Goal: Find specific page/section: Find specific page/section

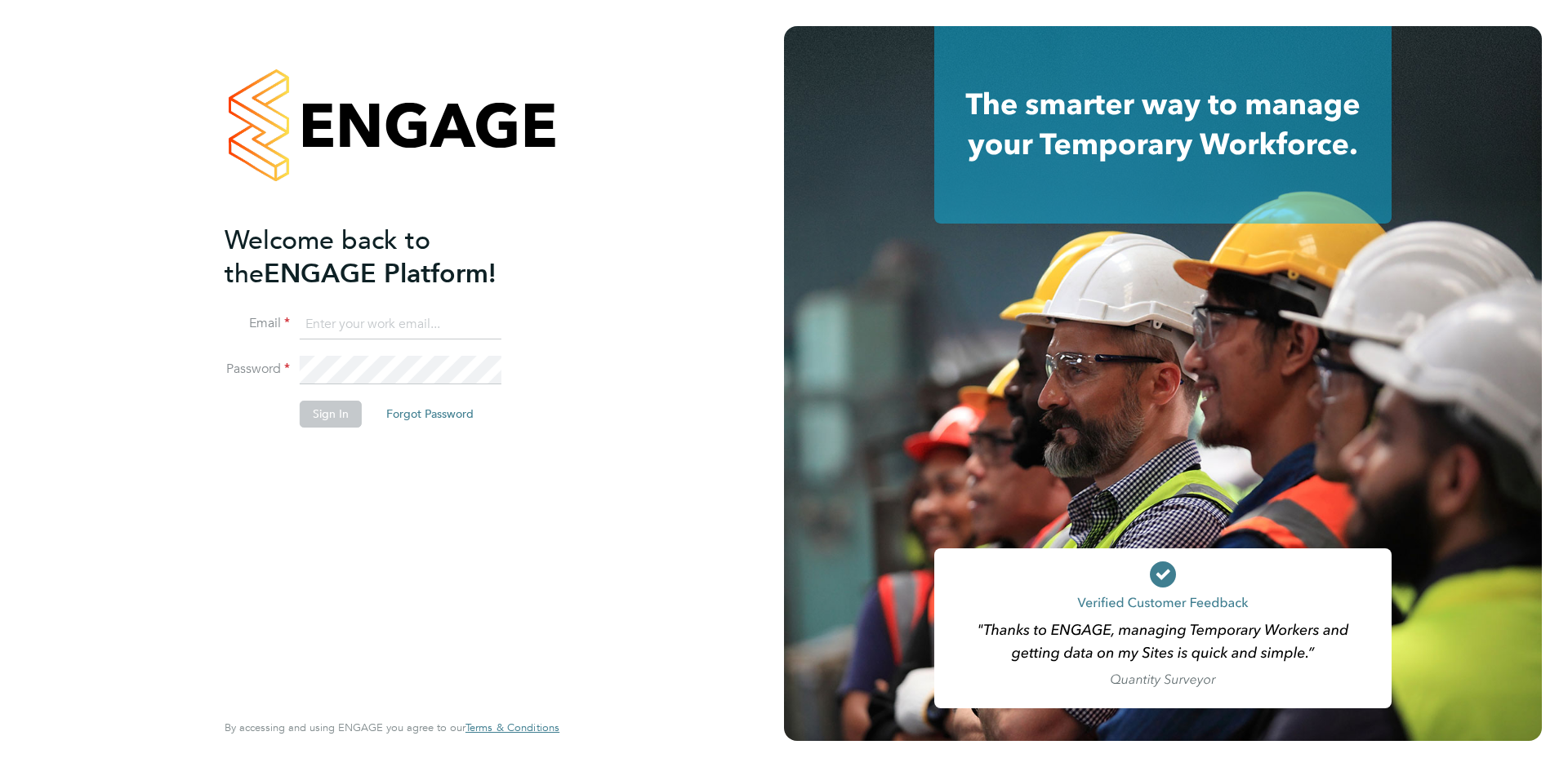
type input "support@engagelabs.io"
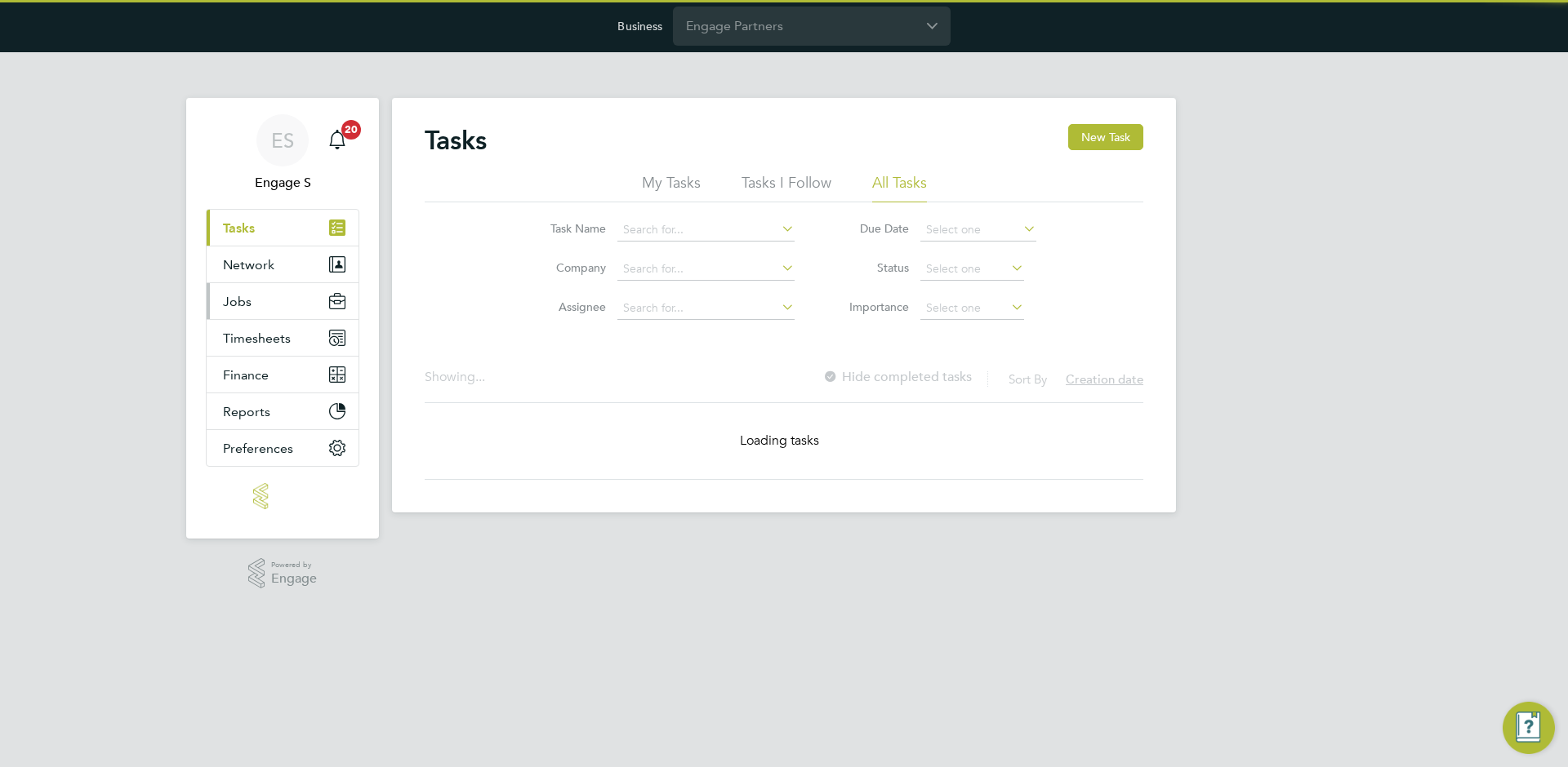
click at [308, 294] on button "Jobs" at bounding box center [283, 301] width 152 height 36
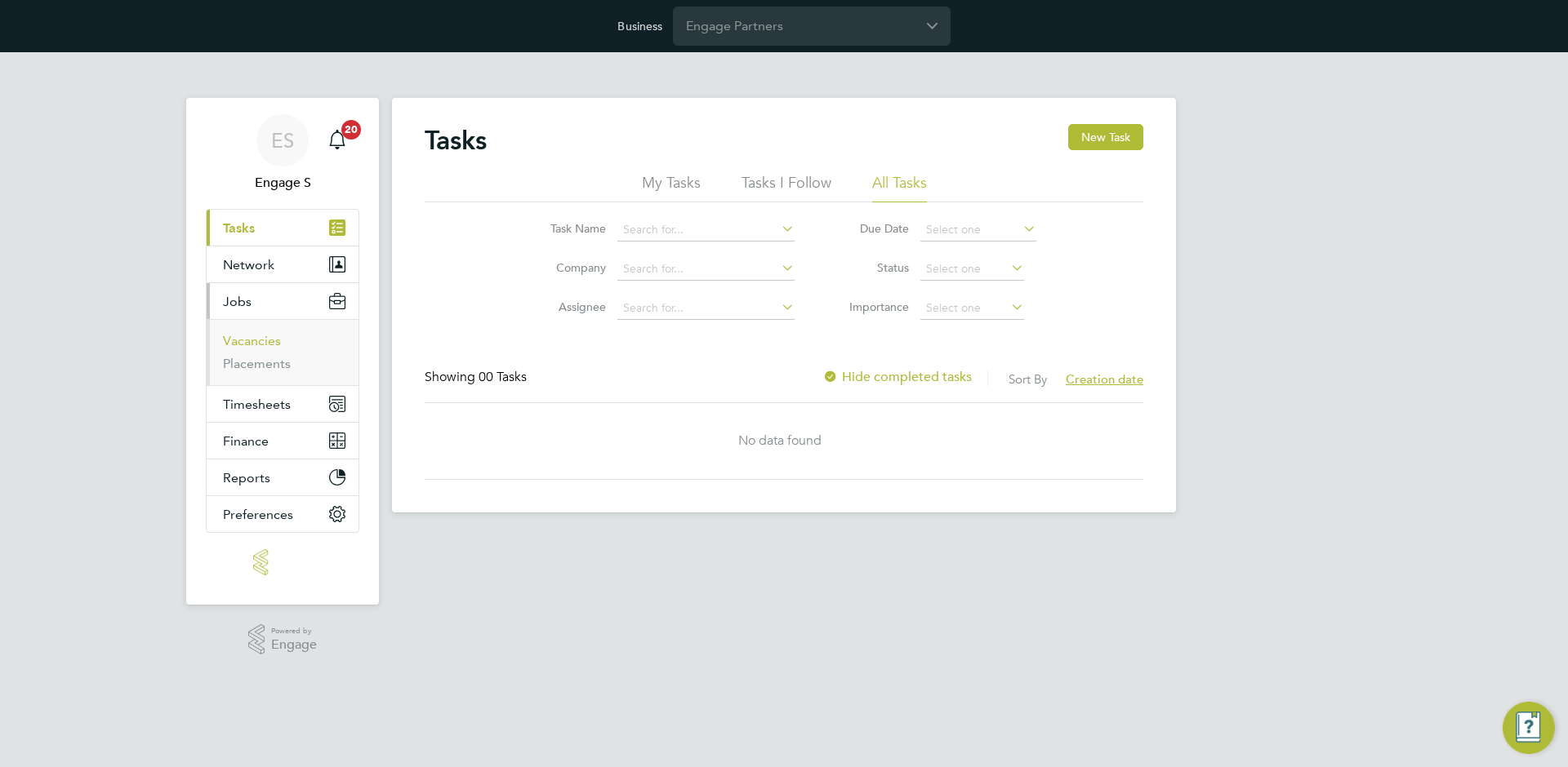
click at [251, 344] on link "Vacancies" at bounding box center [252, 341] width 58 height 16
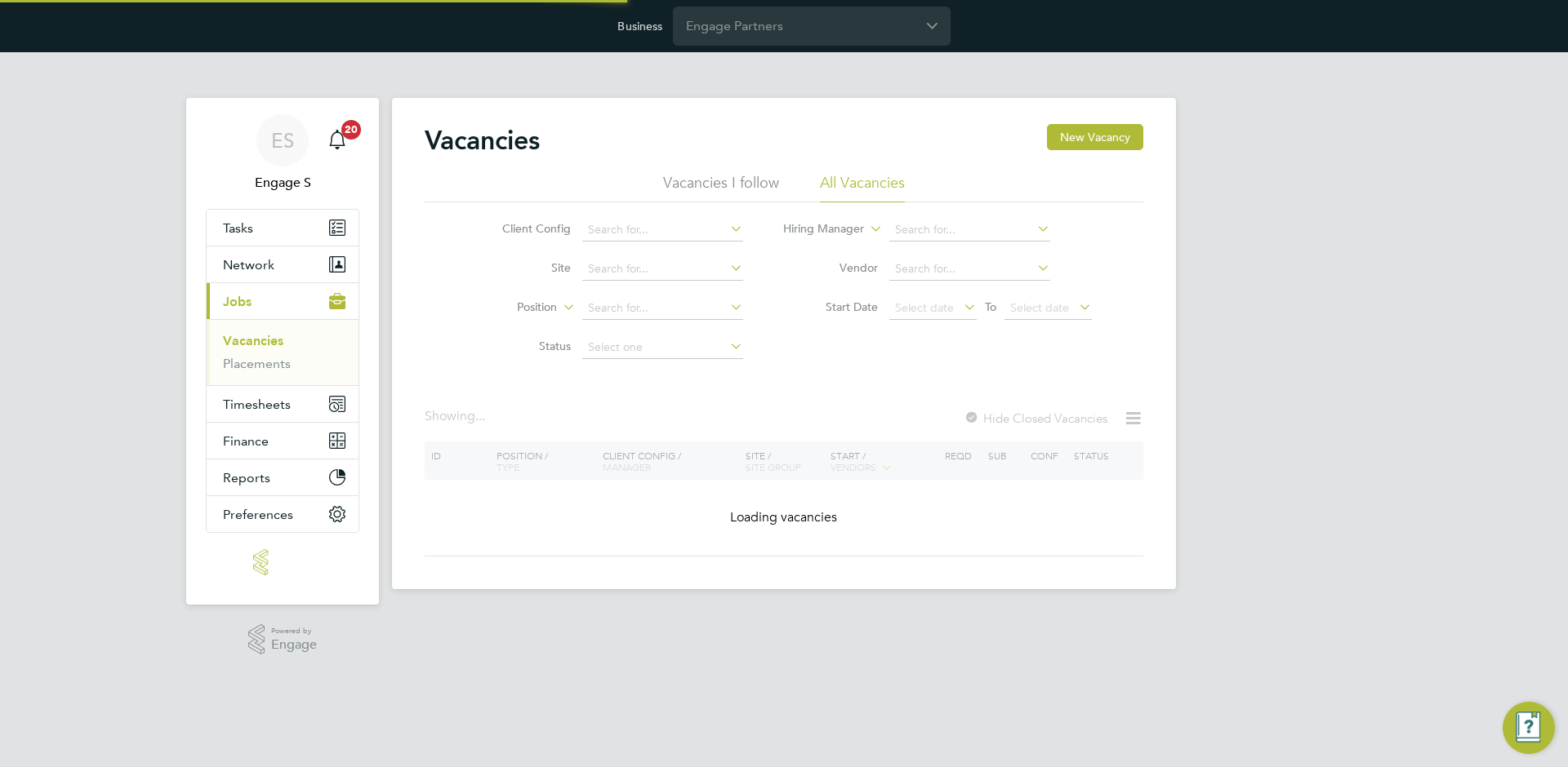
drag, startPoint x: 747, startPoint y: 47, endPoint x: 753, endPoint y: 40, distance: 9.2
click at [747, 47] on div "Business Engage Partners" at bounding box center [784, 26] width 1568 height 52
click at [759, 32] on input "Engage Partners" at bounding box center [812, 26] width 278 height 38
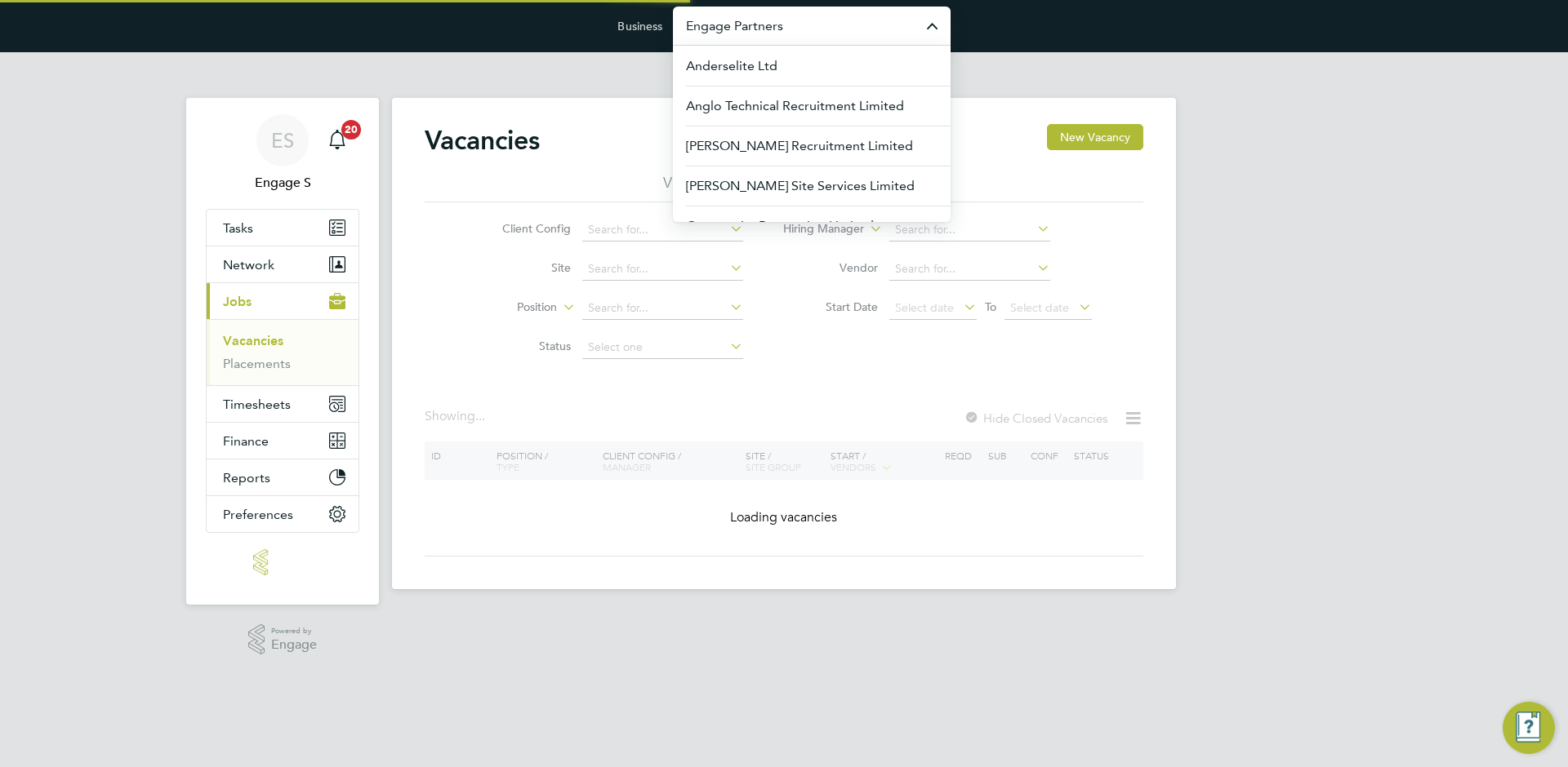
type input "e"
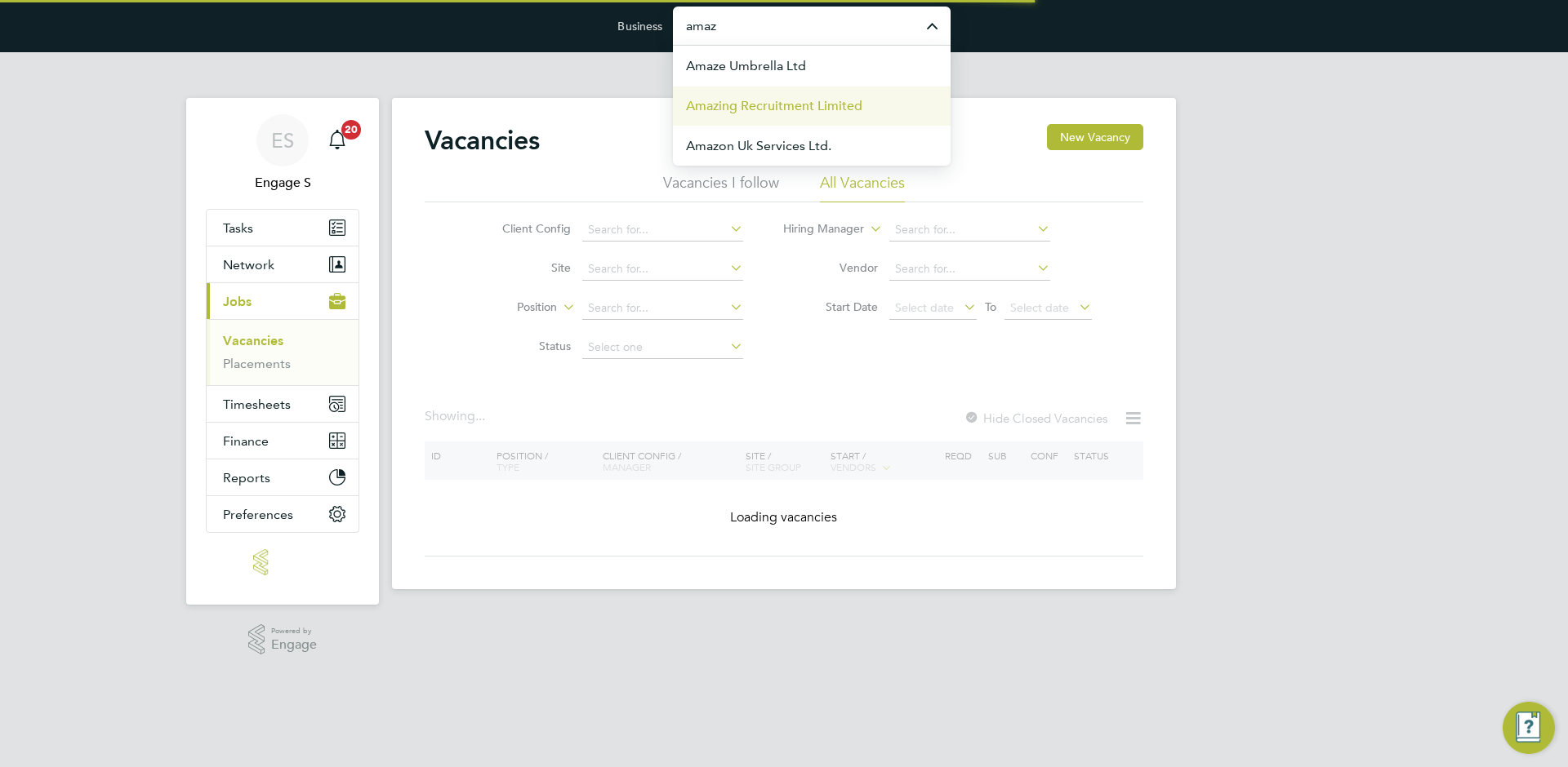
click at [798, 113] on span "Amazing Recruitment Limited" at bounding box center [773, 107] width 176 height 20
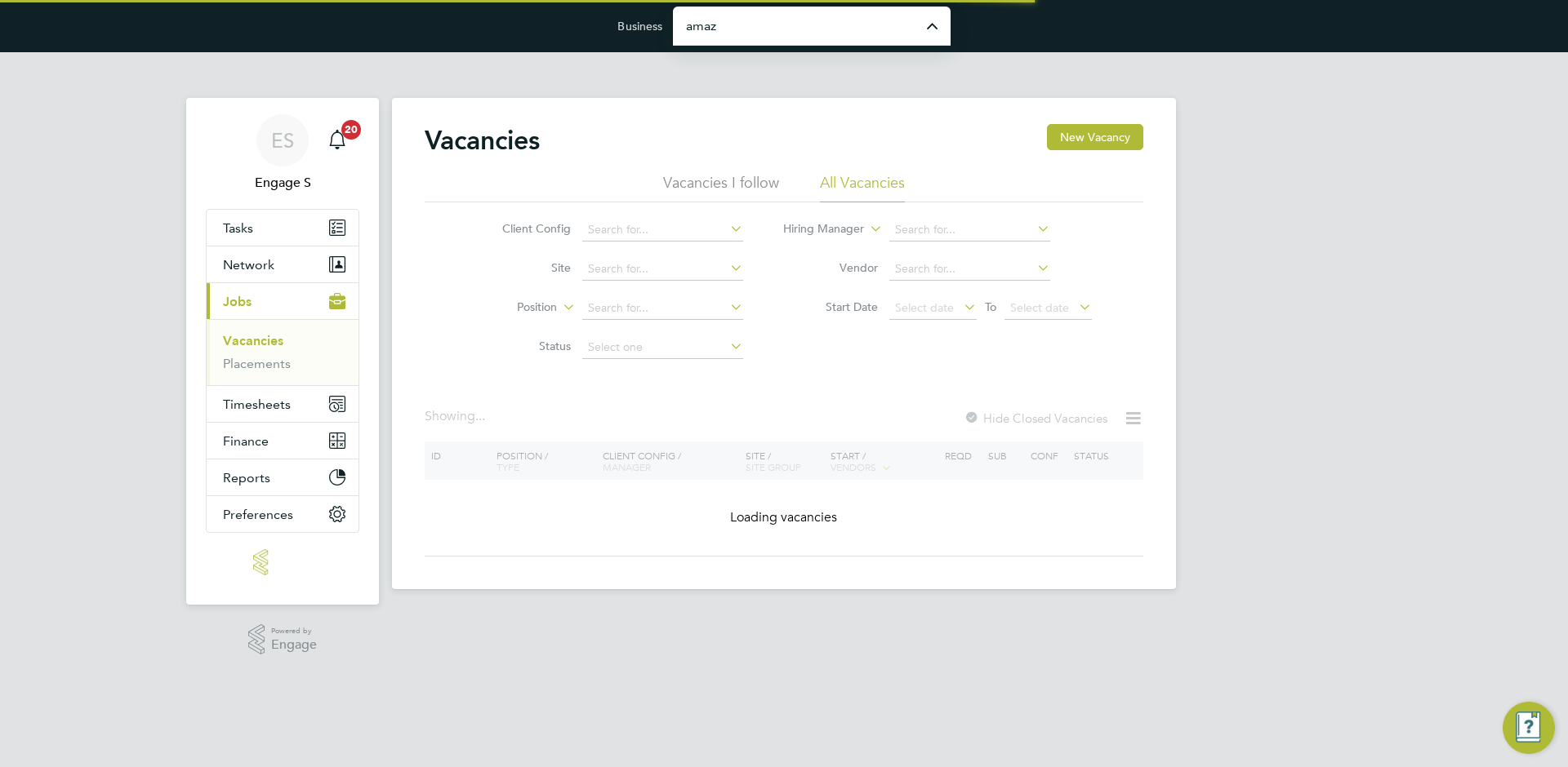
type input "Amazing Recruitment Limited"
